Goal: Task Accomplishment & Management: Use online tool/utility

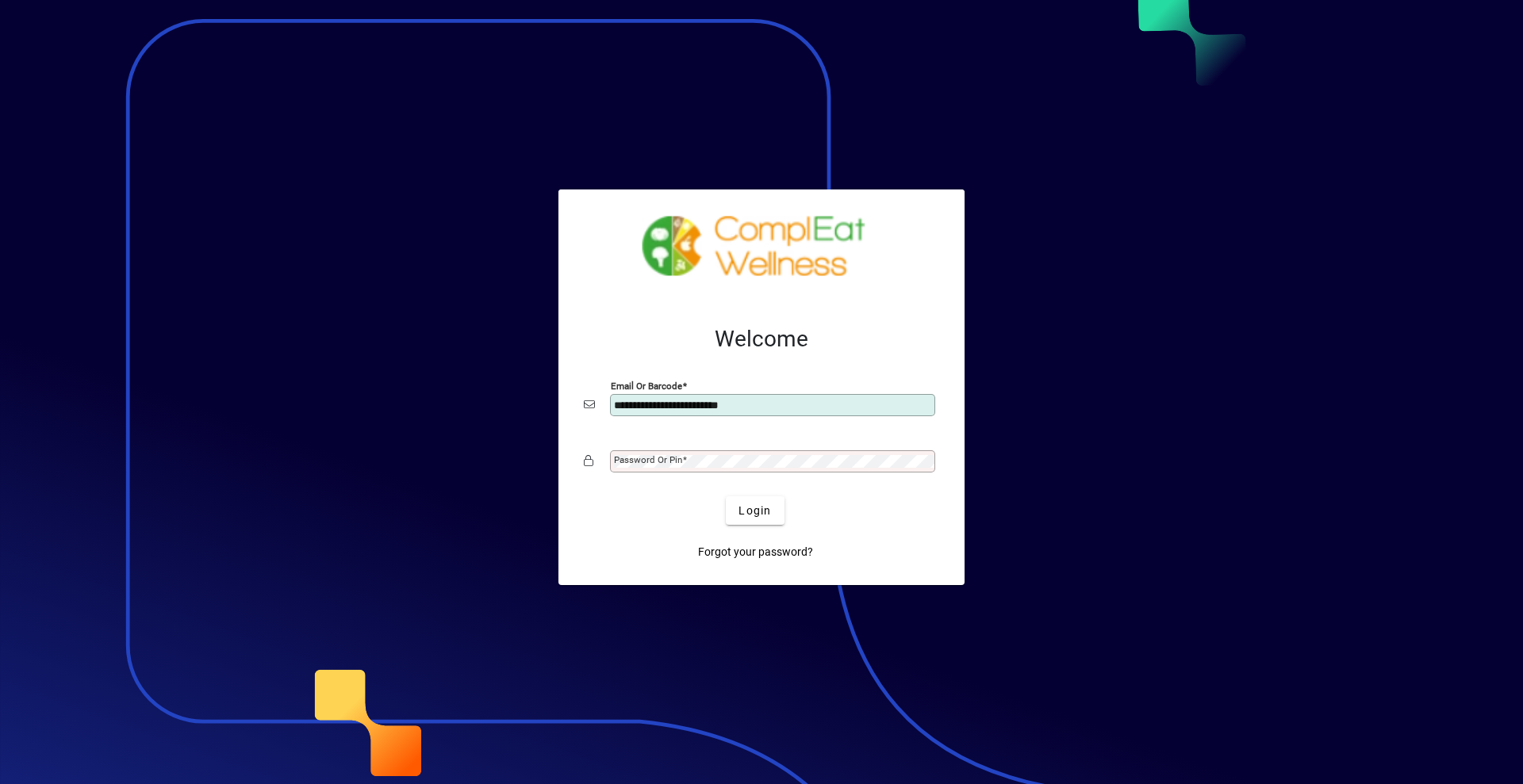
type input "**********"
click at [765, 507] on span "Login" at bounding box center [755, 510] width 33 height 16
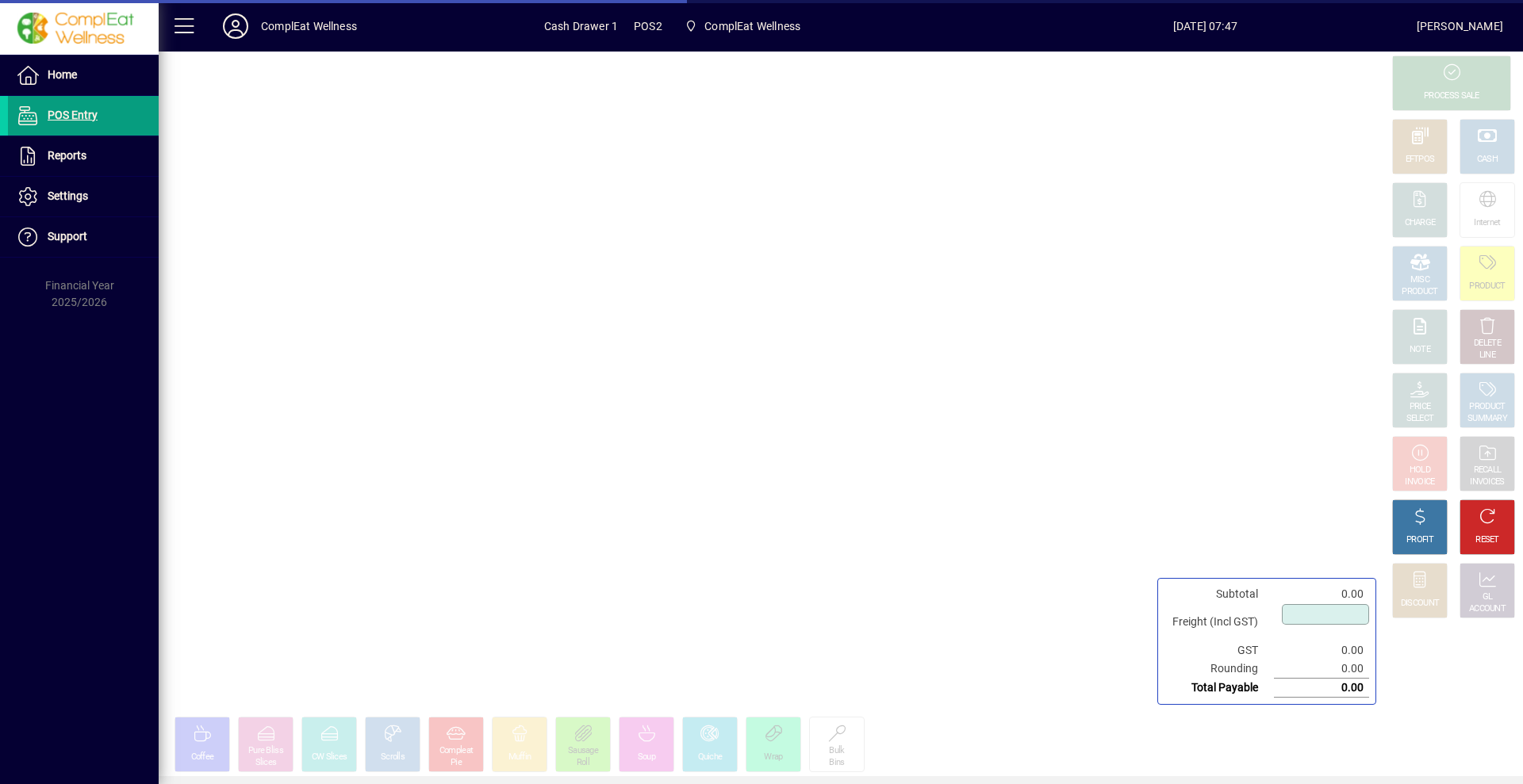
type input "****"
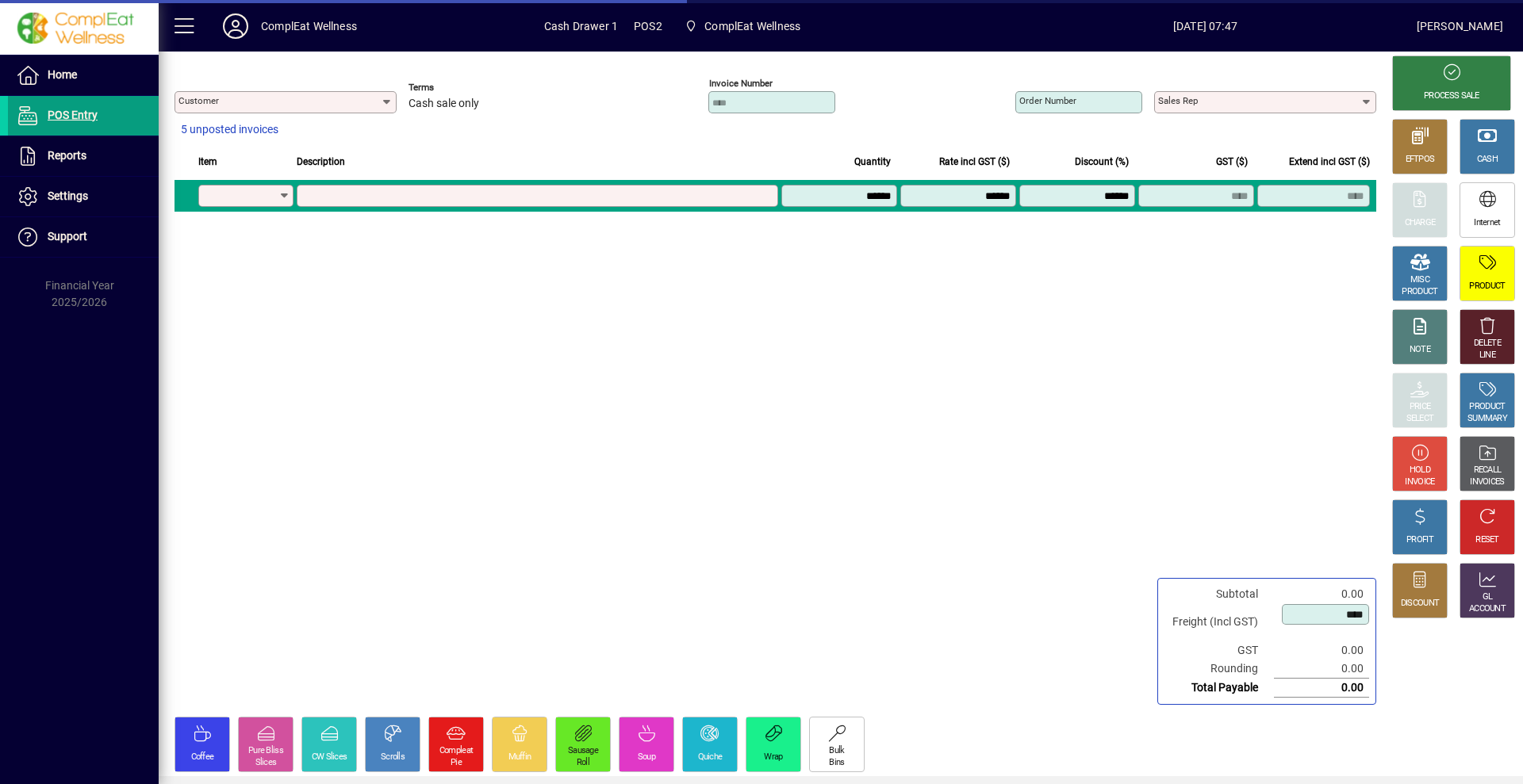
type input "**********"
